Goal: Task Accomplishment & Management: Use online tool/utility

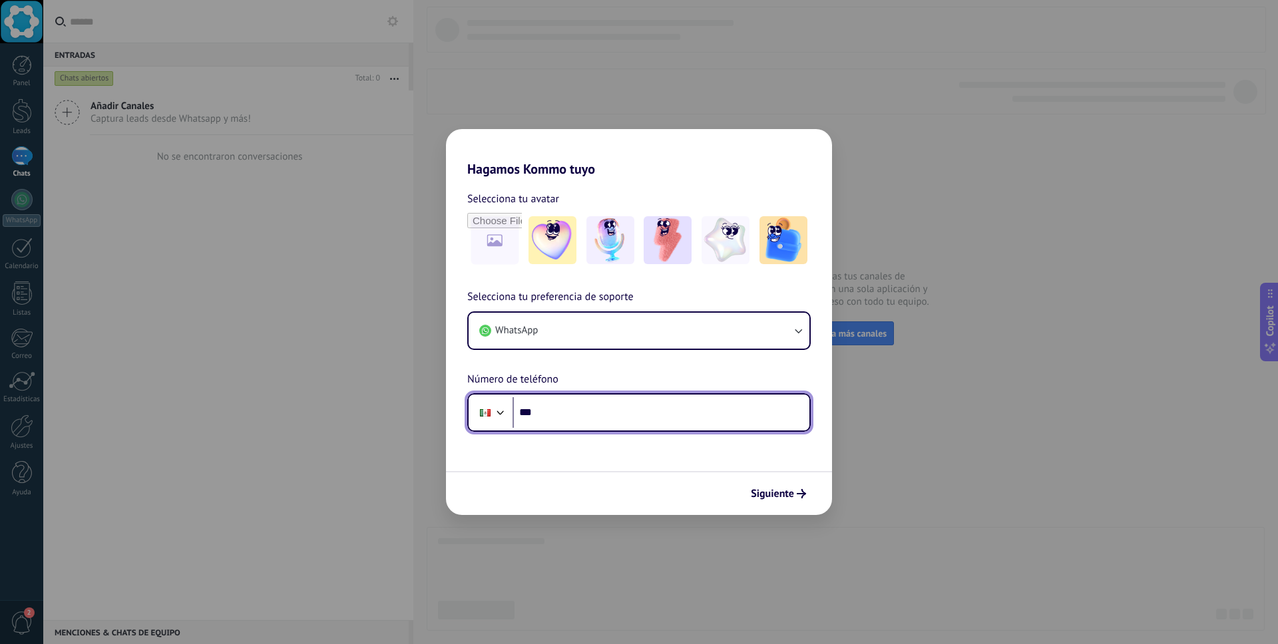
click at [576, 414] on input "***" at bounding box center [661, 412] width 297 height 31
paste input "**********"
type input "**********"
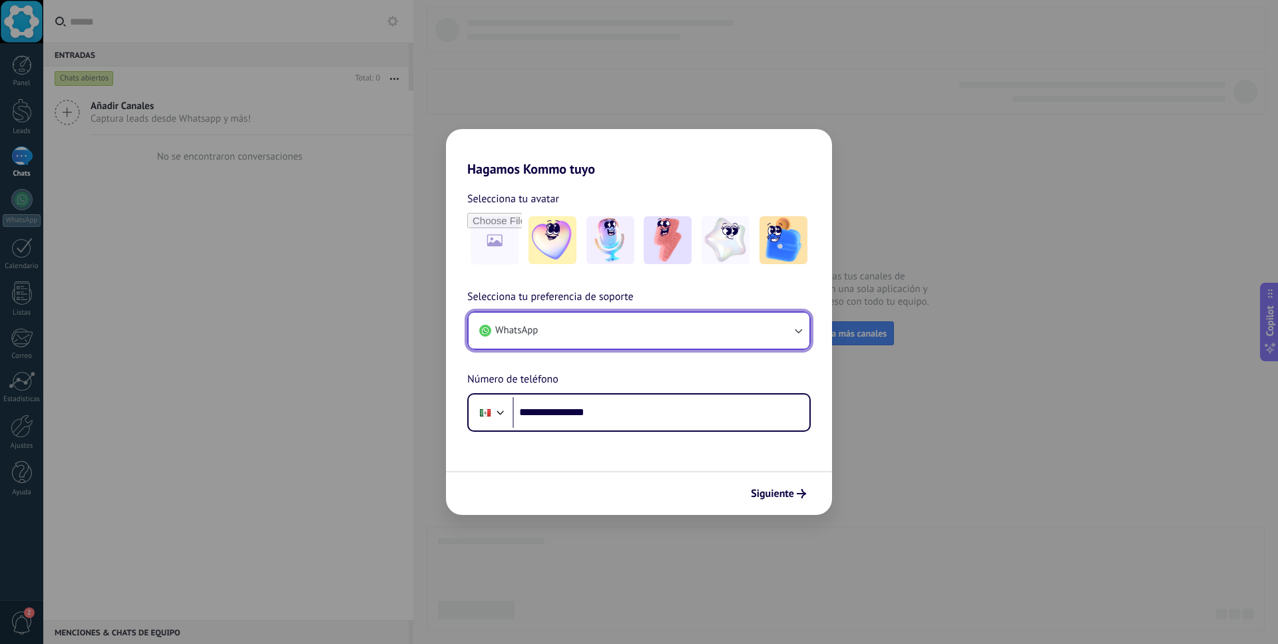
click at [708, 330] on button "WhatsApp" at bounding box center [639, 331] width 341 height 36
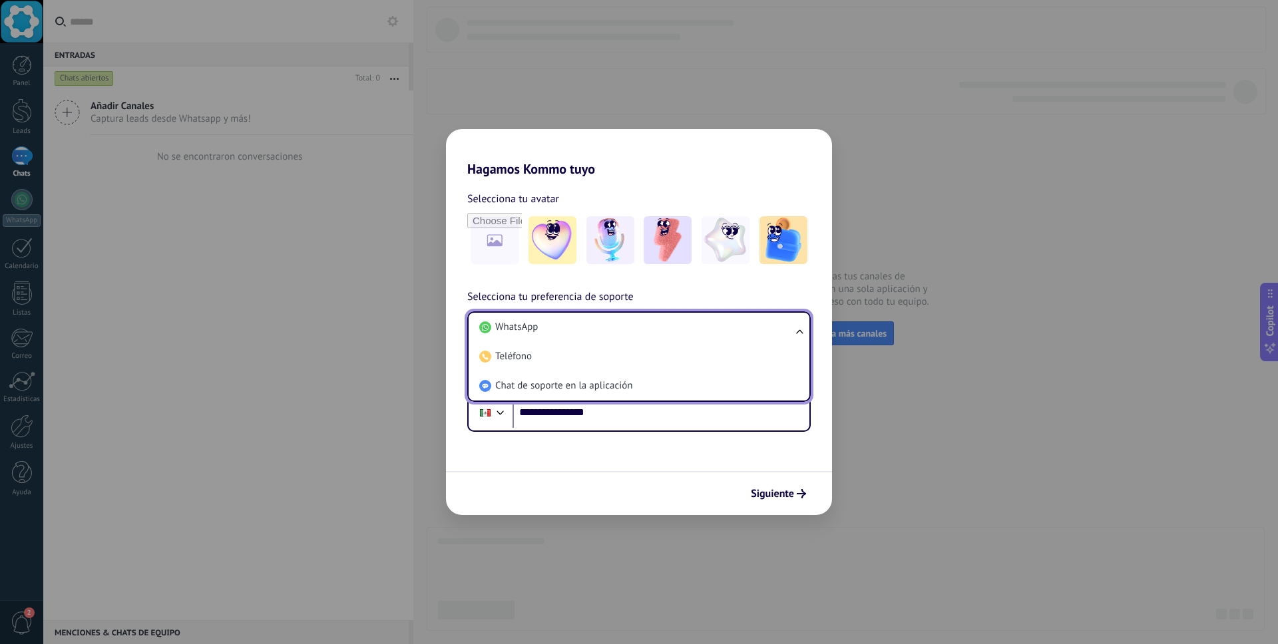
click at [708, 330] on li "WhatsApp" at bounding box center [636, 327] width 325 height 29
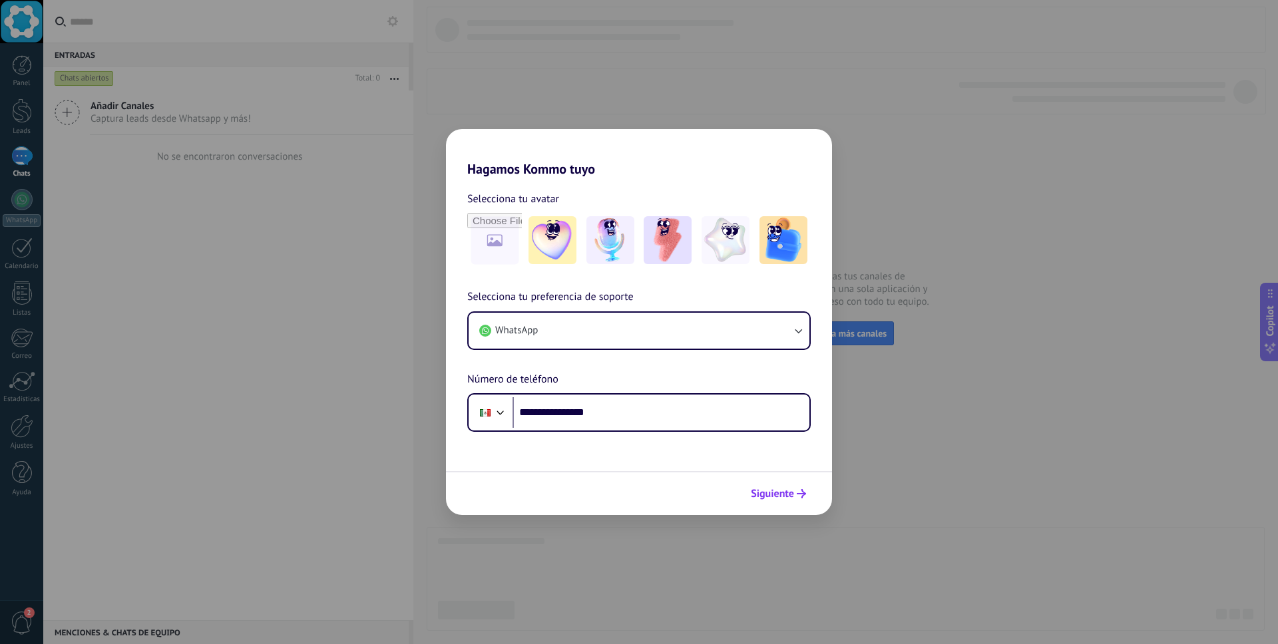
click at [776, 497] on span "Siguiente" at bounding box center [772, 493] width 43 height 9
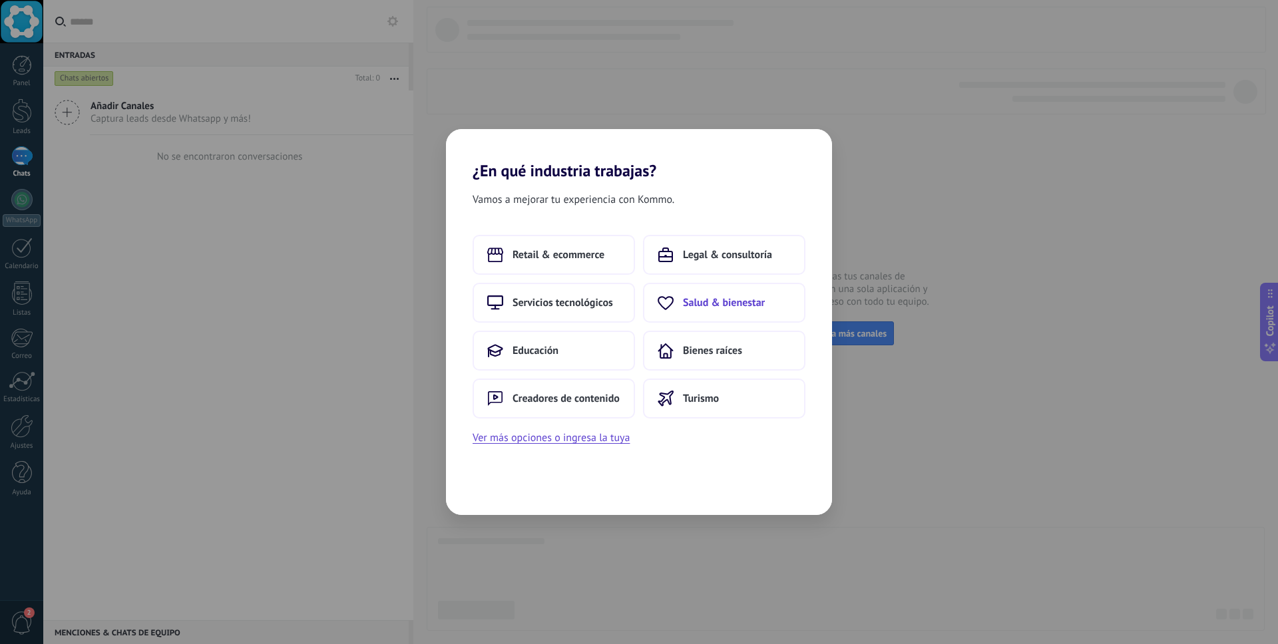
click at [720, 303] on span "Salud & bienestar" at bounding box center [724, 302] width 82 height 13
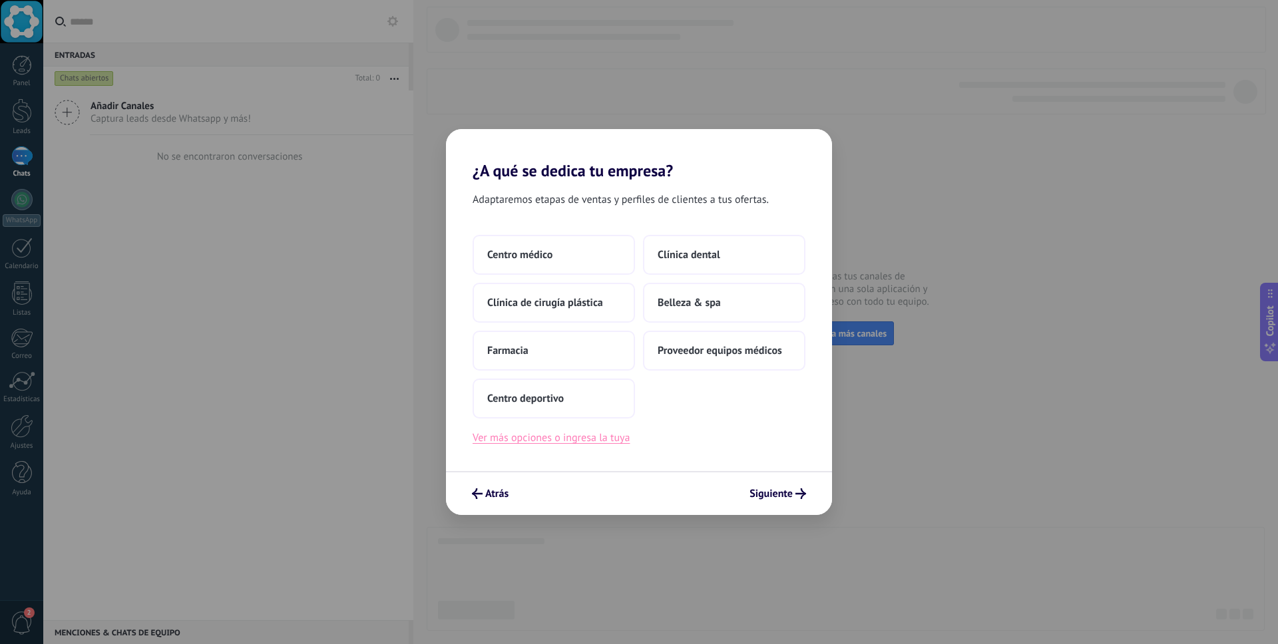
click at [529, 440] on button "Ver más opciones o ingresa la tuya" at bounding box center [551, 437] width 157 height 17
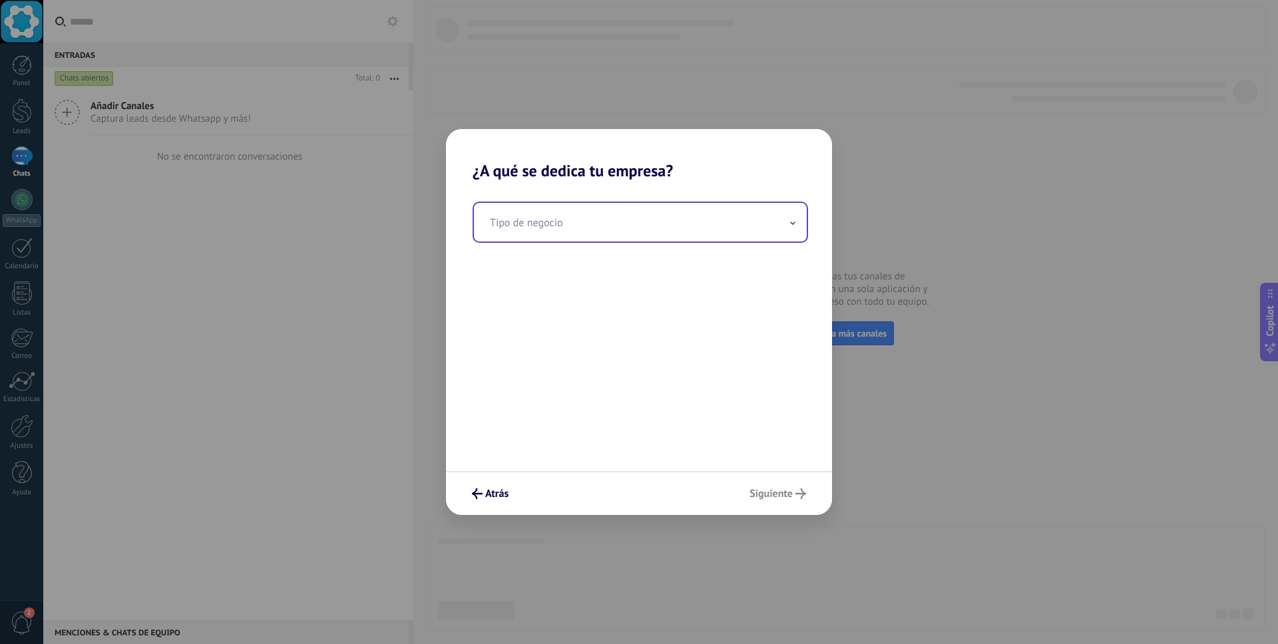
click at [555, 228] on input "text" at bounding box center [640, 222] width 333 height 39
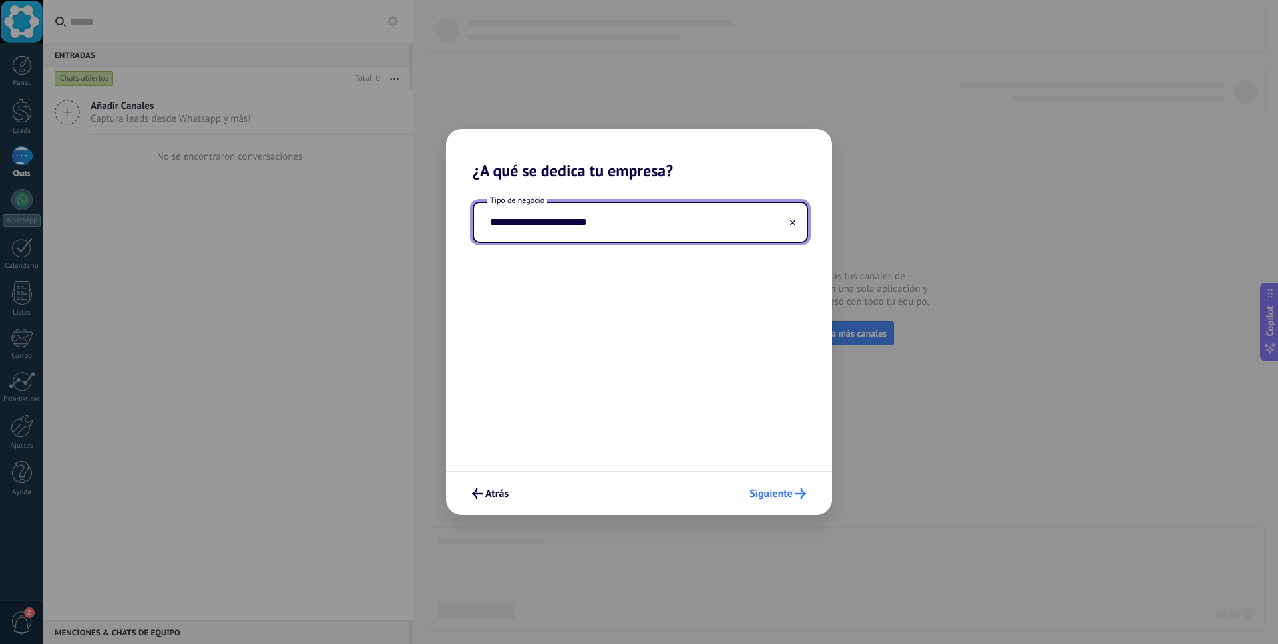
type input "**********"
click at [772, 491] on span "Siguiente" at bounding box center [771, 493] width 43 height 9
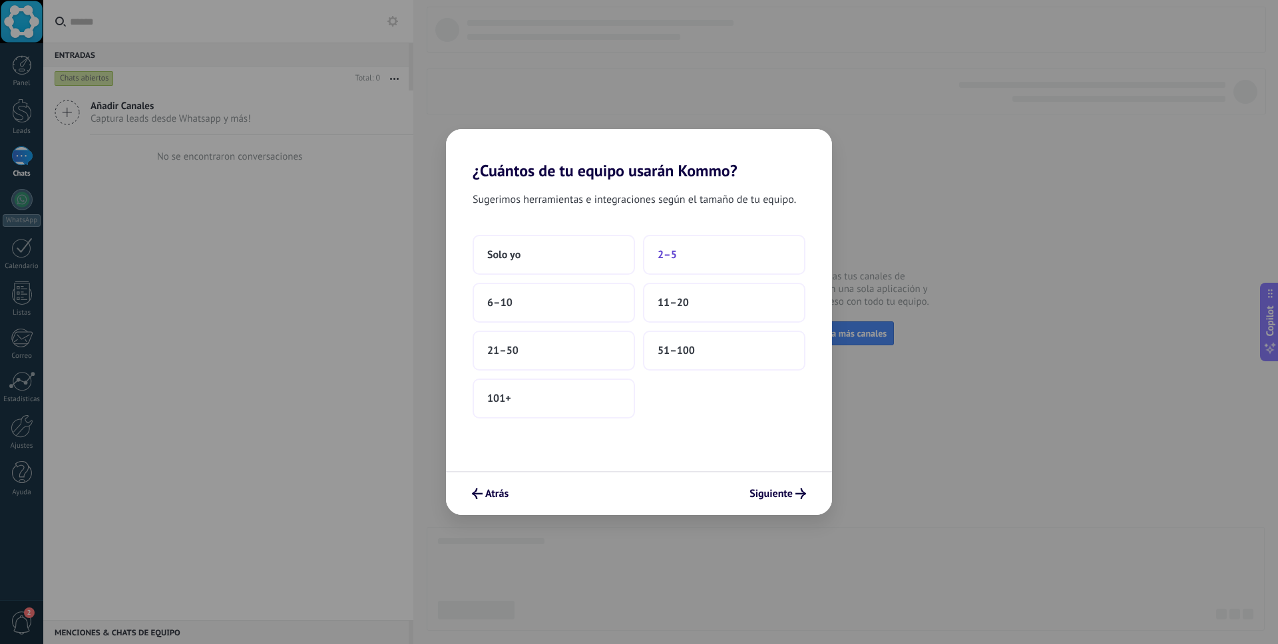
click at [716, 254] on button "2–5" at bounding box center [724, 255] width 162 height 40
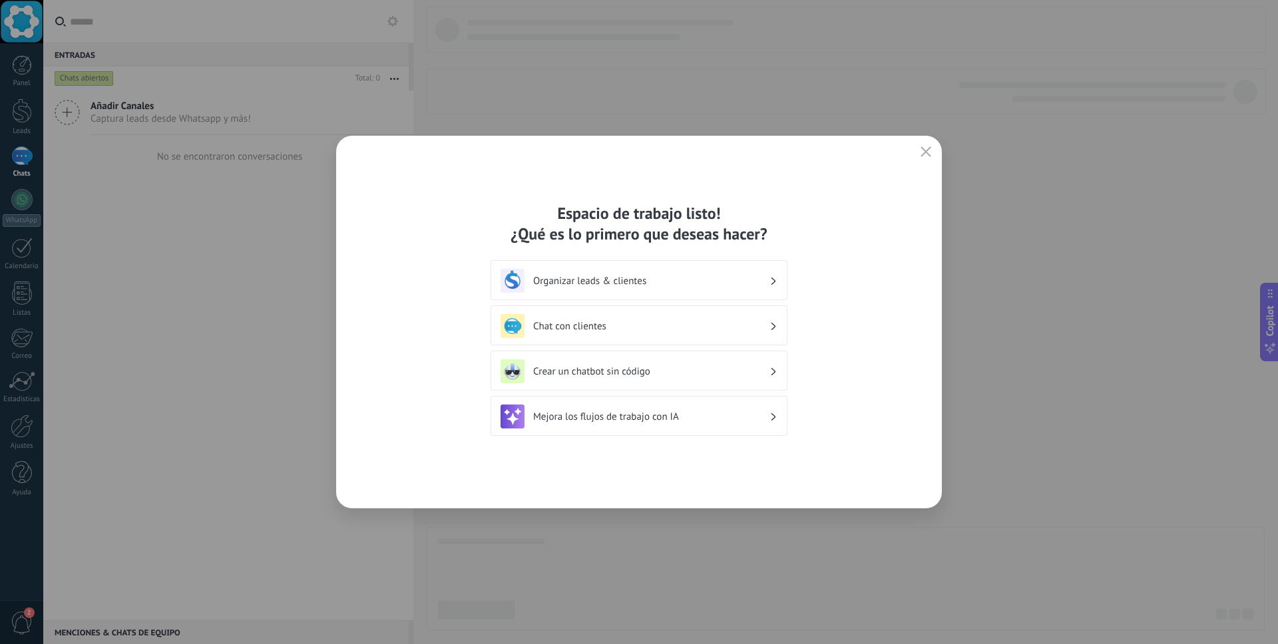
click at [671, 278] on h3 "Organizar leads & clientes" at bounding box center [651, 281] width 236 height 13
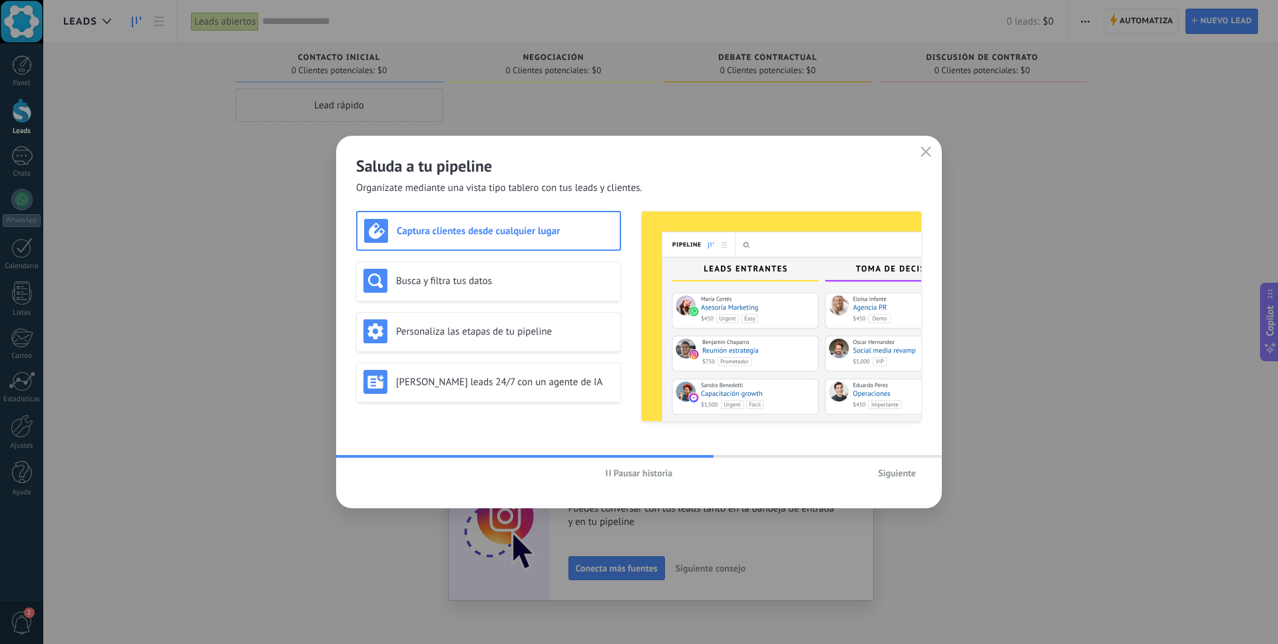
click at [541, 237] on h3 "Captura clientes desde cualquier lugar" at bounding box center [505, 231] width 216 height 13
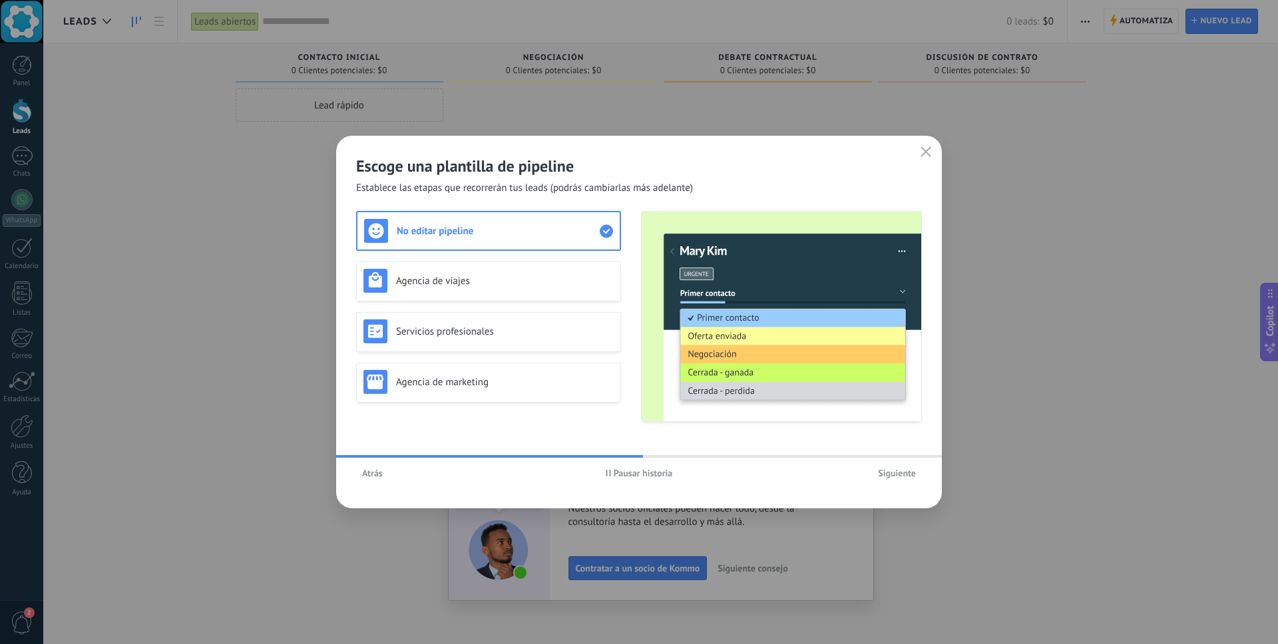
click at [636, 473] on span "Pausar historia" at bounding box center [643, 473] width 59 height 9
click at [923, 150] on icon "button" at bounding box center [926, 151] width 11 height 11
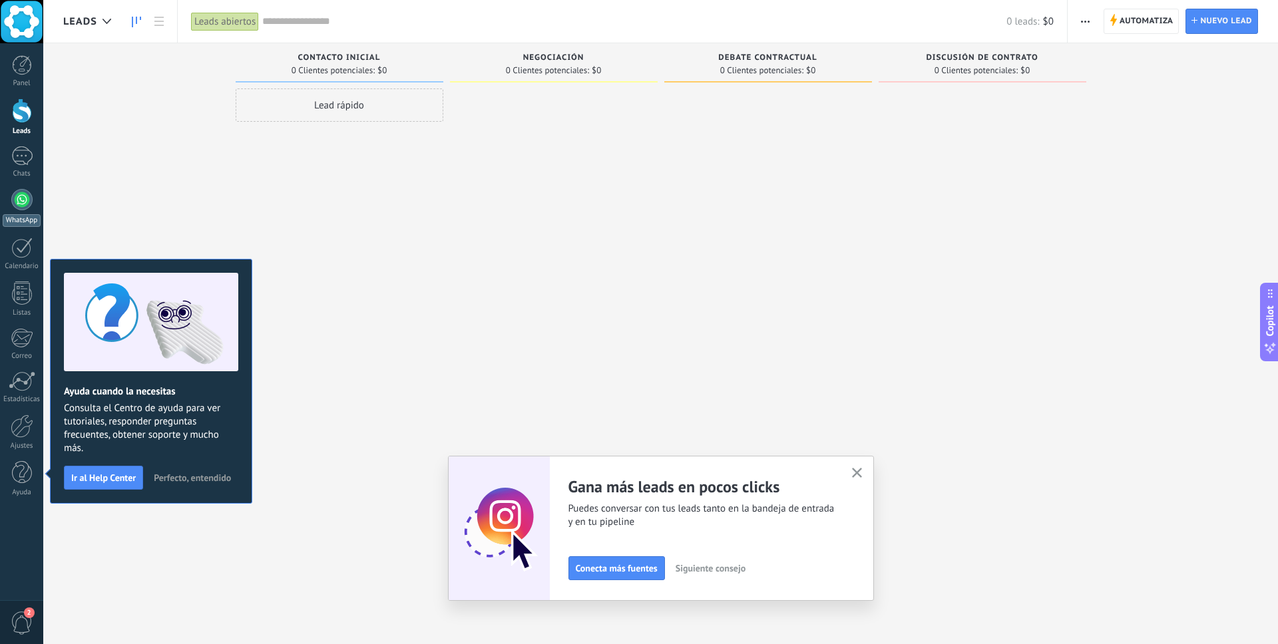
click at [18, 201] on div at bounding box center [21, 199] width 21 height 21
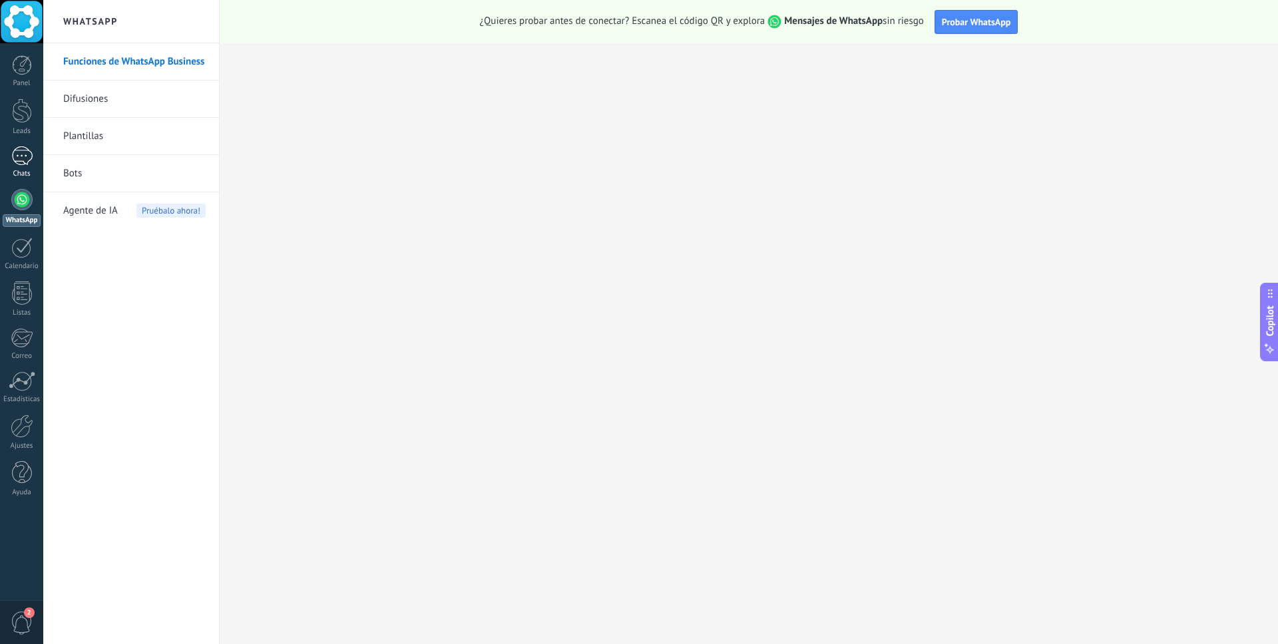
click at [23, 162] on div at bounding box center [21, 155] width 21 height 19
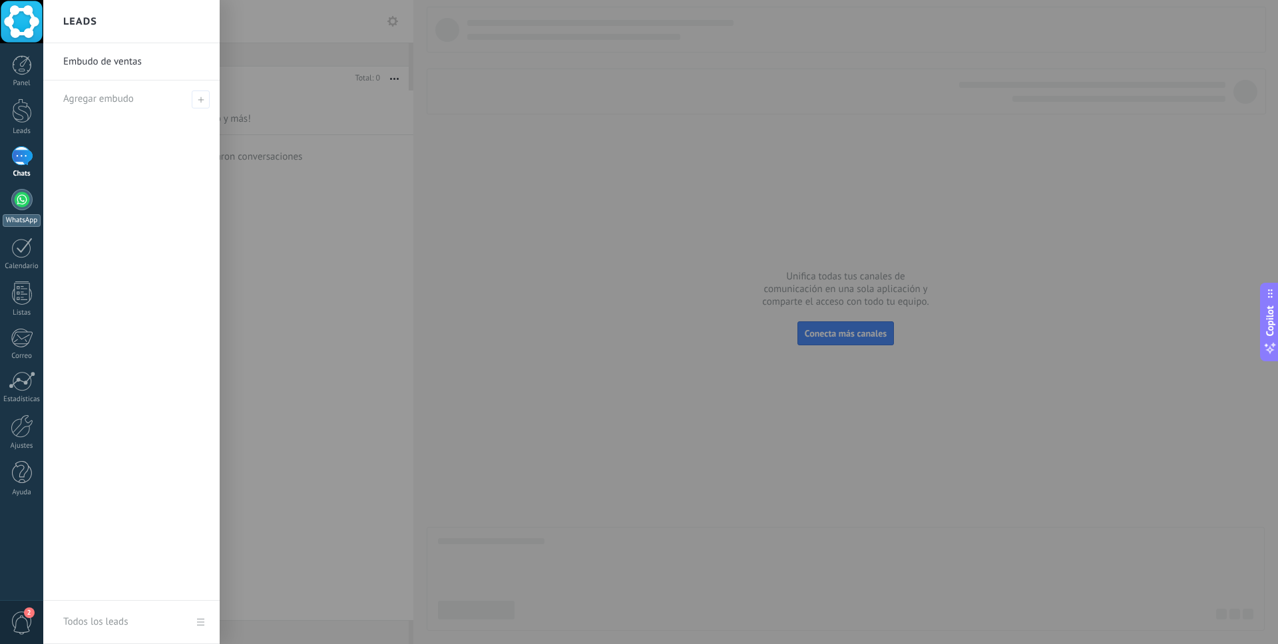
click at [18, 200] on div at bounding box center [21, 199] width 21 height 21
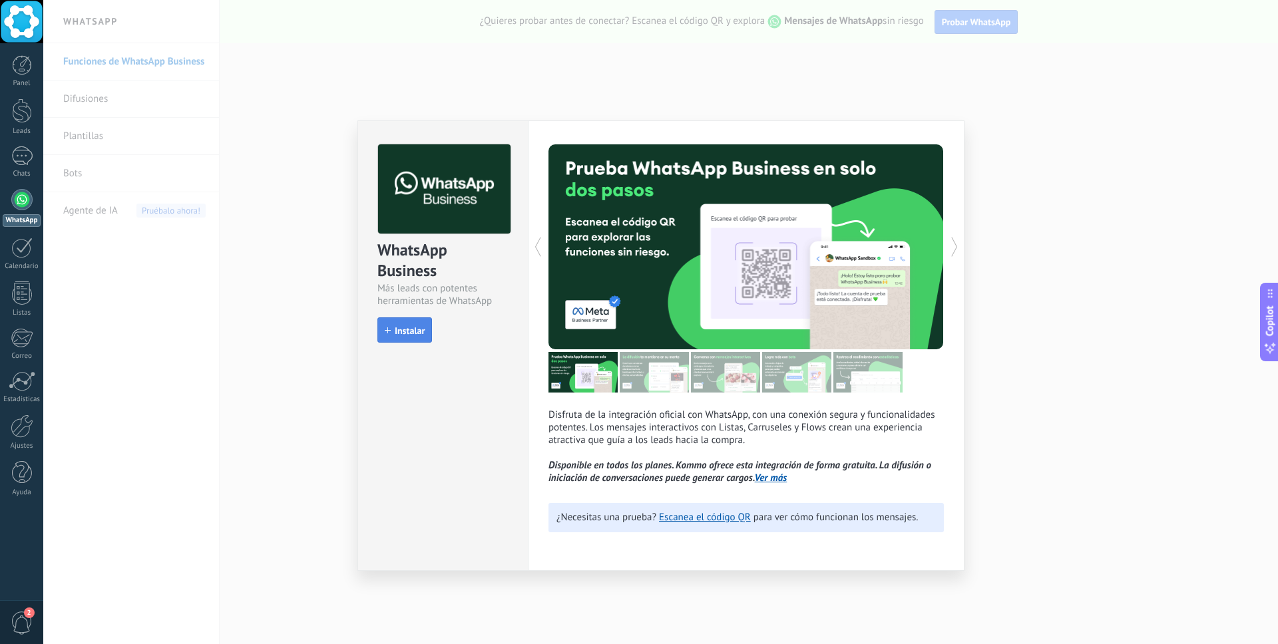
click at [404, 328] on span "Instalar" at bounding box center [410, 330] width 30 height 9
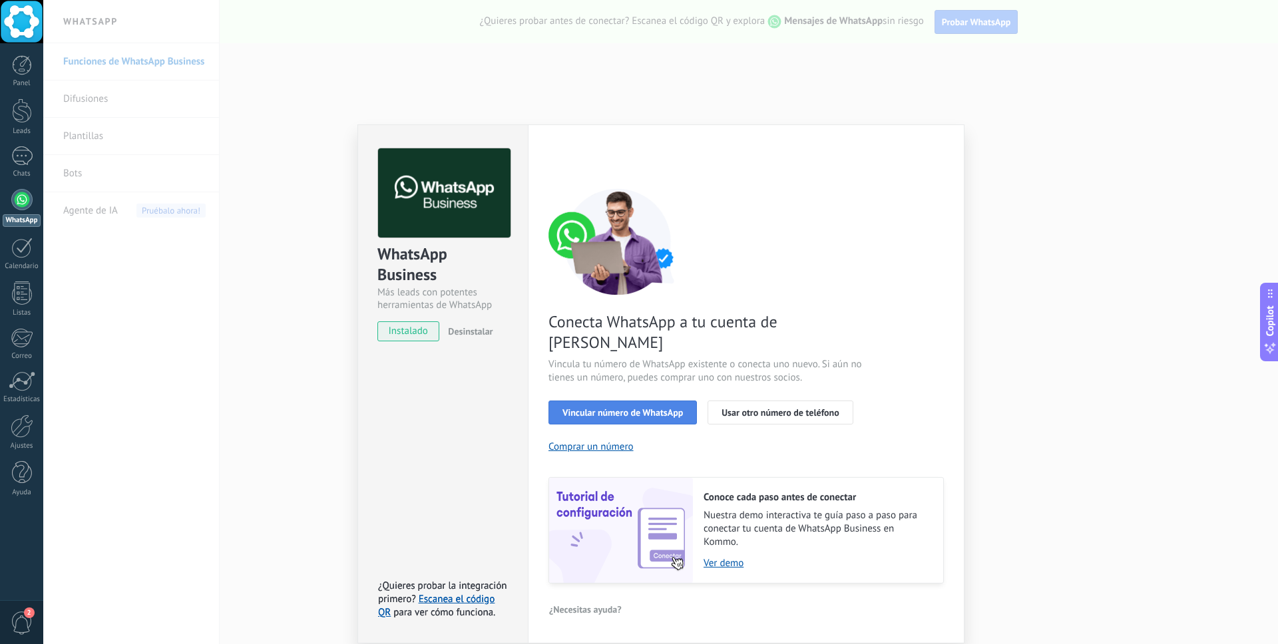
click at [615, 408] on span "Vincular número de WhatsApp" at bounding box center [622, 412] width 120 height 9
